Goal: Contribute content

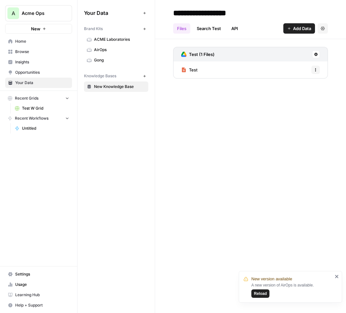
click at [295, 29] on span "Add Data" at bounding box center [302, 28] width 18 height 6
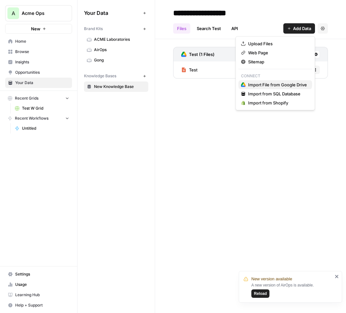
click at [286, 84] on span "Import File from Google Drive" at bounding box center [277, 85] width 59 height 6
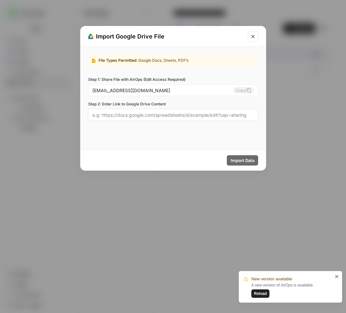
click at [185, 114] on input "Step 2: Enter Link to Google Drive Content" at bounding box center [174, 115] width 162 height 6
click at [248, 39] on button "Close modal" at bounding box center [253, 36] width 10 height 10
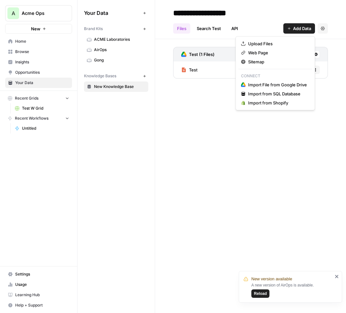
click at [295, 26] on span "Add Data" at bounding box center [302, 28] width 18 height 6
click at [265, 64] on span "Sitemap" at bounding box center [277, 62] width 59 height 6
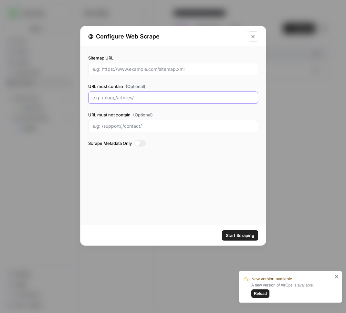
click at [164, 96] on input "URL must contain (Optional)" at bounding box center [174, 97] width 162 height 6
click at [153, 77] on div "Sitemap URL URL must contain (Optional) URL must not contain (Optional) Scrape …" at bounding box center [173, 102] width 170 height 94
click at [154, 71] on input "Sitemap URL" at bounding box center [174, 69] width 162 height 6
click at [148, 100] on input "URL must contain (Optional)" at bounding box center [174, 97] width 162 height 6
click at [154, 38] on div "Configure Web Scrape" at bounding box center [166, 36] width 156 height 9
